Goal: Task Accomplishment & Management: Manage account settings

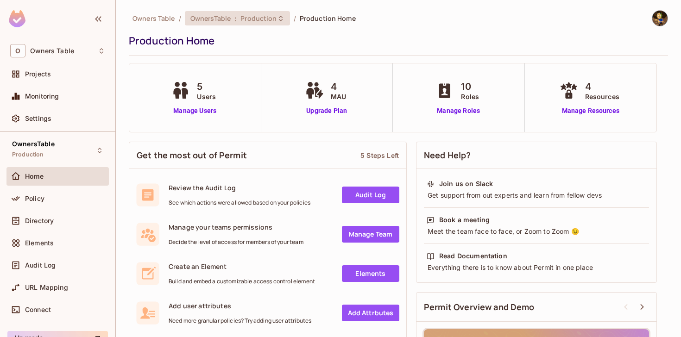
click at [279, 21] on icon at bounding box center [281, 18] width 4 height 6
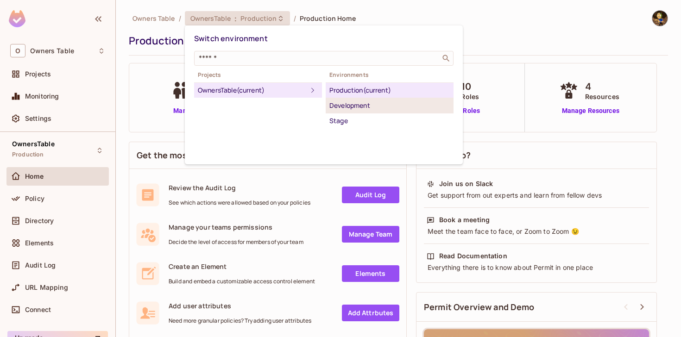
click at [404, 106] on div "Development" at bounding box center [389, 105] width 120 height 11
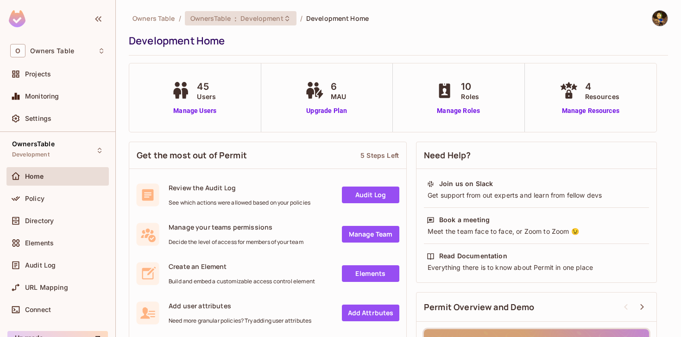
click at [283, 16] on icon at bounding box center [286, 18] width 7 height 7
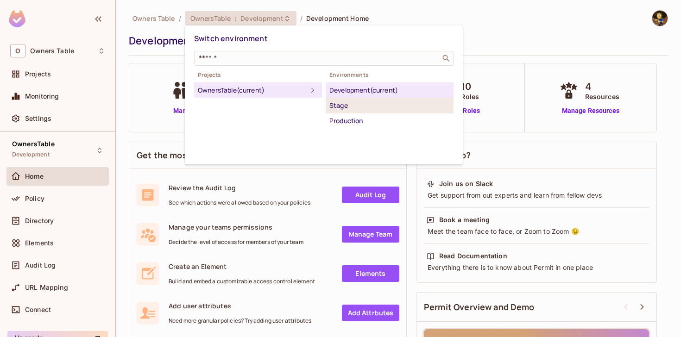
click at [354, 106] on div "Stage" at bounding box center [389, 105] width 120 height 11
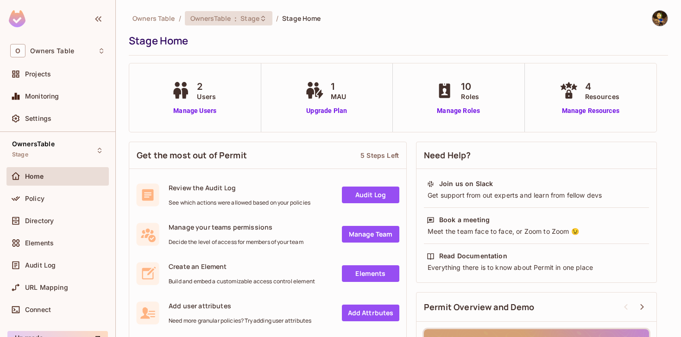
click at [265, 19] on icon at bounding box center [262, 18] width 7 height 7
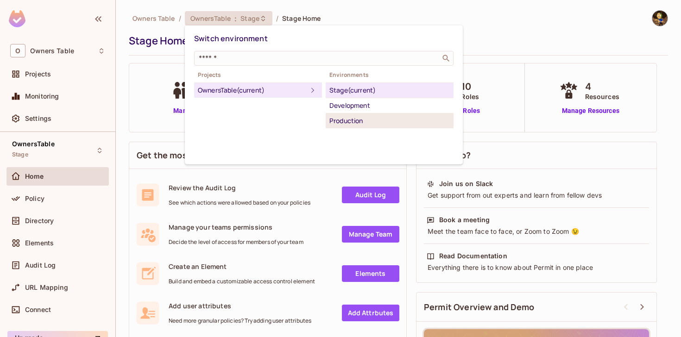
click at [362, 120] on div "Production" at bounding box center [389, 120] width 120 height 11
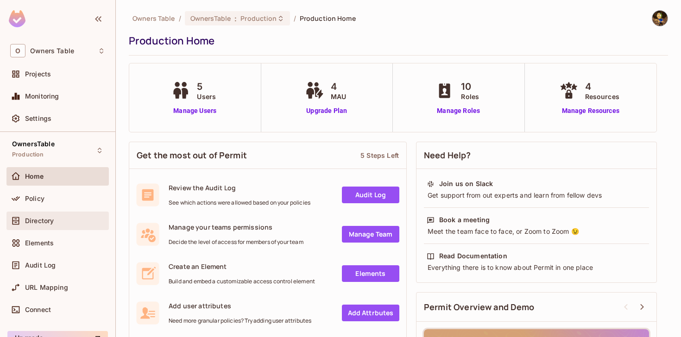
click at [44, 221] on span "Directory" at bounding box center [39, 220] width 29 height 7
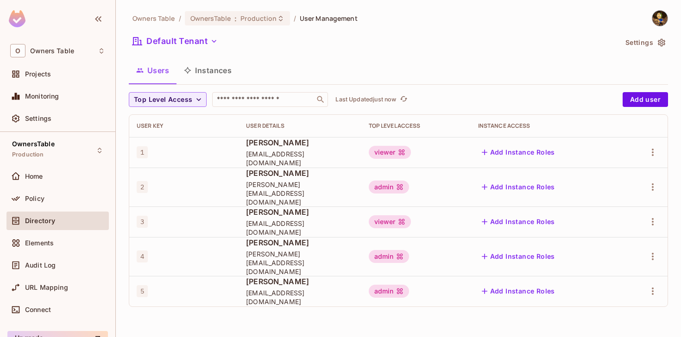
click at [226, 73] on button "Instances" at bounding box center [207, 70] width 63 height 23
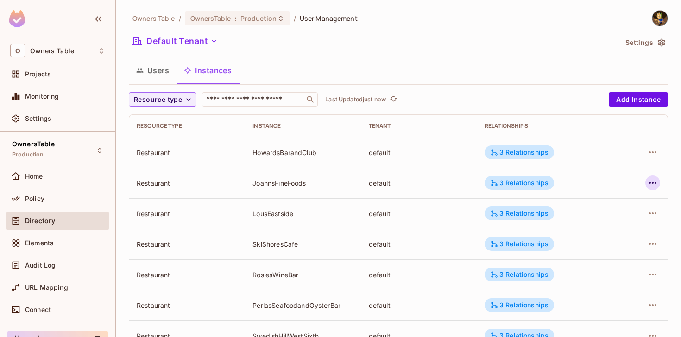
click at [660, 183] on button "button" at bounding box center [652, 183] width 15 height 15
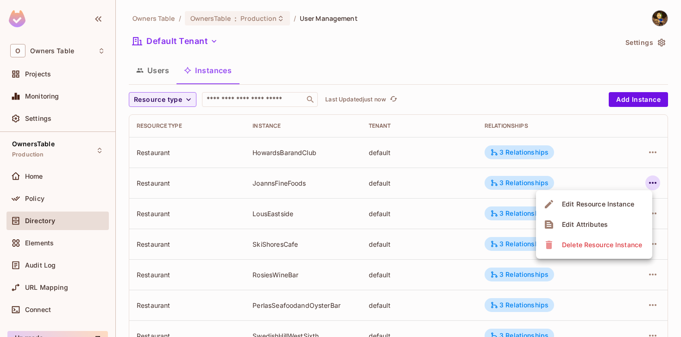
click at [310, 182] on div at bounding box center [340, 168] width 681 height 337
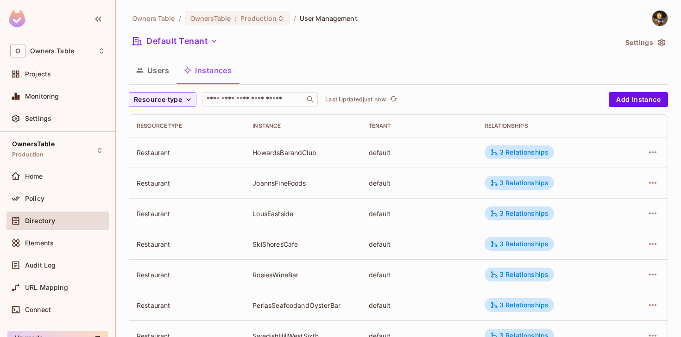
drag, startPoint x: 255, startPoint y: 182, endPoint x: 316, endPoint y: 182, distance: 61.6
click at [316, 182] on div "JoannsFineFoods" at bounding box center [302, 183] width 101 height 9
click at [655, 183] on icon "button" at bounding box center [652, 183] width 7 height 2
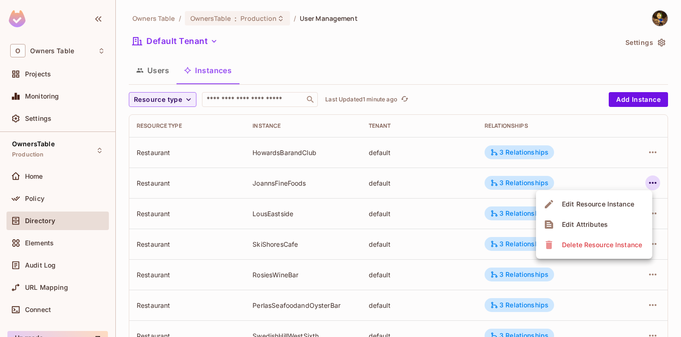
click at [583, 226] on div "Edit Attributes" at bounding box center [585, 224] width 46 height 9
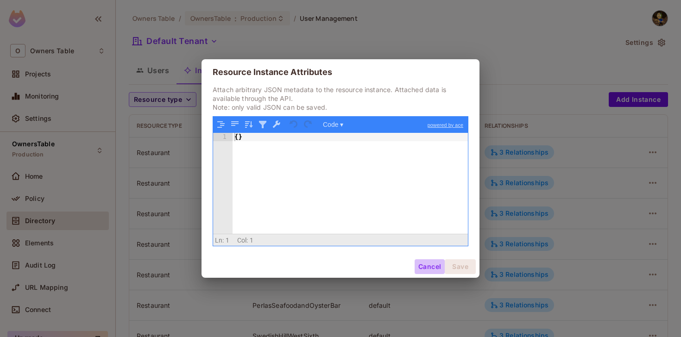
click at [432, 265] on button "Cancel" at bounding box center [430, 266] width 30 height 15
